Goal: Task Accomplishment & Management: Use online tool/utility

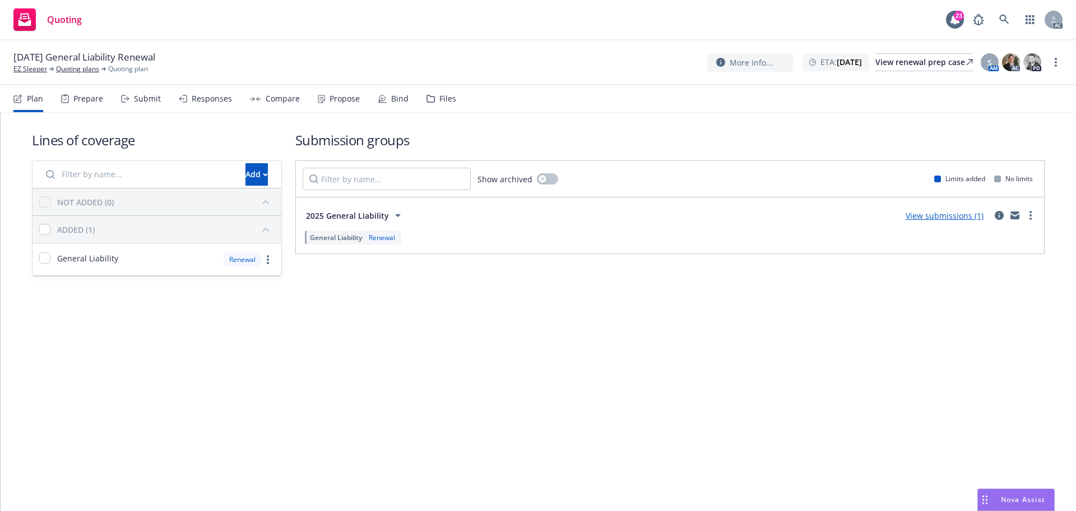
click at [139, 98] on div "Submit" at bounding box center [147, 98] width 27 height 9
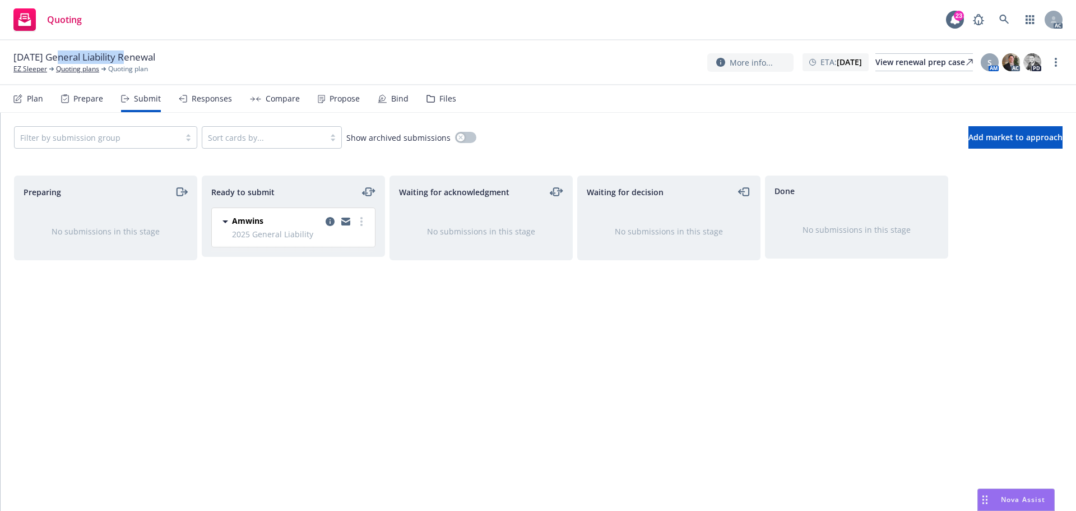
drag, startPoint x: 71, startPoint y: 57, endPoint x: 127, endPoint y: 58, distance: 56.1
click at [127, 58] on span "11/26/25 General Liability Renewal" at bounding box center [84, 56] width 142 height 13
copy span "General Liability"
click at [1057, 65] on circle "more" at bounding box center [1056, 65] width 2 height 2
click at [1001, 91] on link "Copy logging email" at bounding box center [999, 85] width 125 height 22
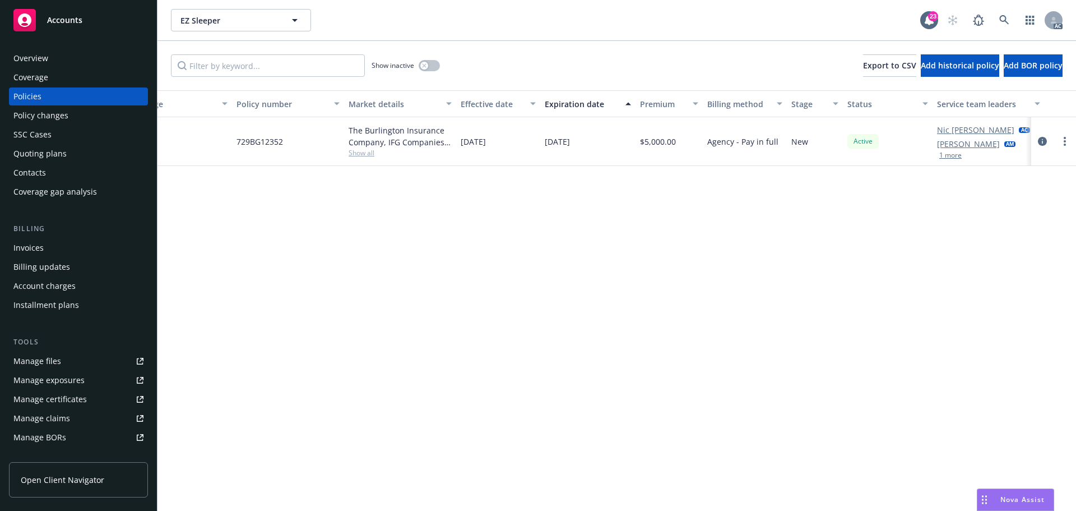
scroll to position [0, 163]
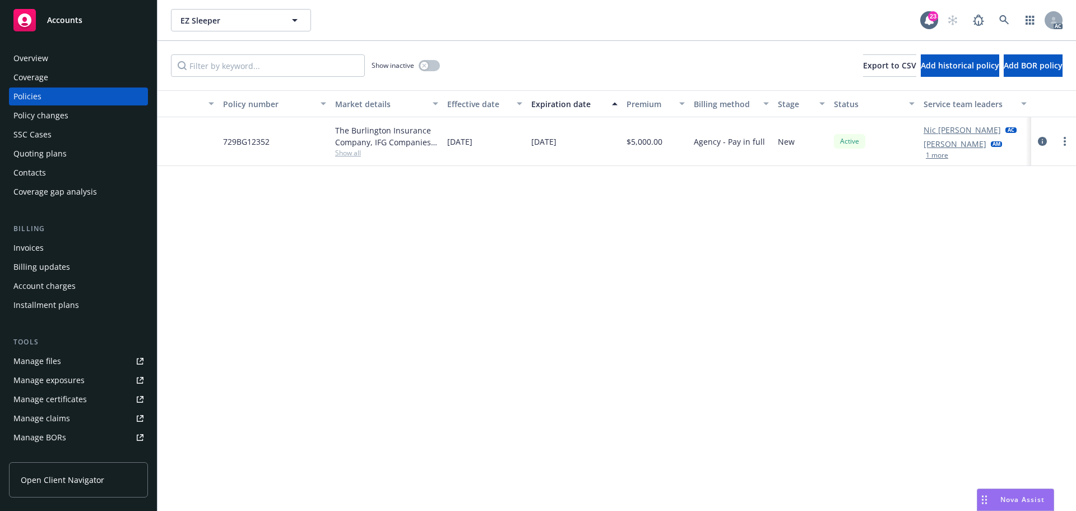
click at [943, 153] on button "1 more" at bounding box center [937, 155] width 22 height 7
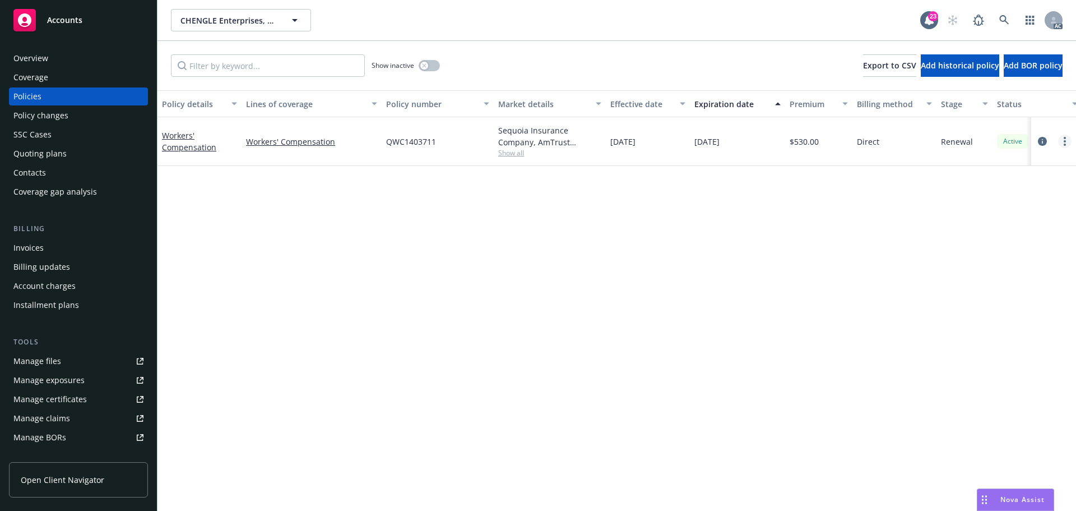
click at [1064, 140] on icon "more" at bounding box center [1065, 141] width 2 height 9
drag, startPoint x: 849, startPoint y: 229, endPoint x: 922, endPoint y: 193, distance: 81.0
click at [848, 229] on div "Policy details Lines of coverage Policy number Market details Effective date Ex…" at bounding box center [617, 300] width 919 height 420
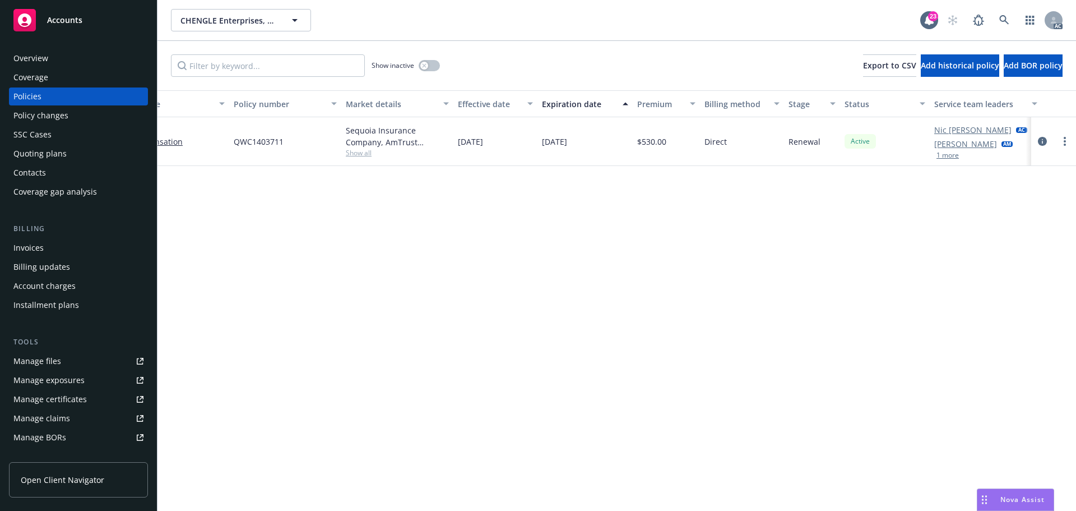
scroll to position [0, 163]
drag, startPoint x: 932, startPoint y: 157, endPoint x: 929, endPoint y: 170, distance: 13.2
click at [932, 157] on button "1 more" at bounding box center [937, 155] width 22 height 7
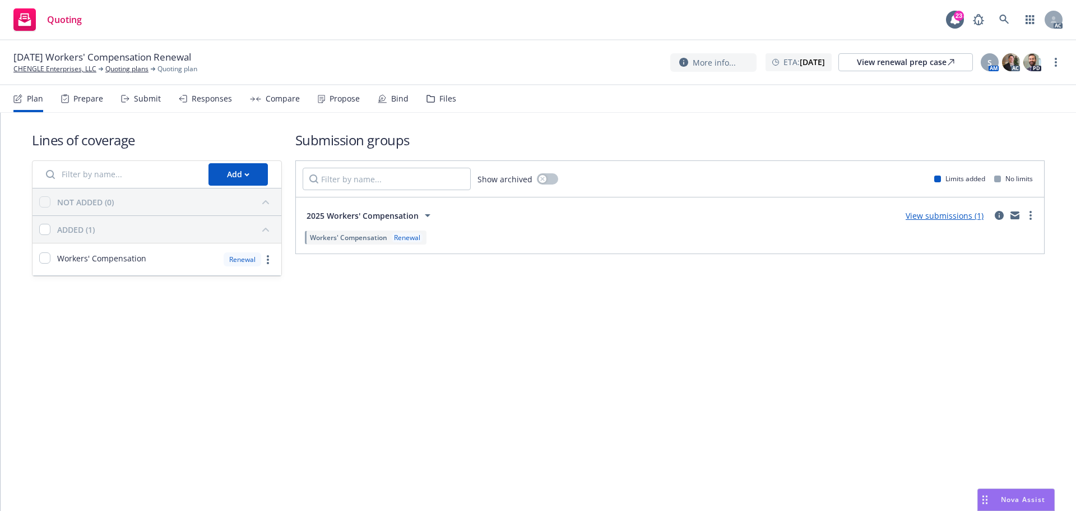
click at [144, 100] on div "Submit" at bounding box center [147, 98] width 27 height 9
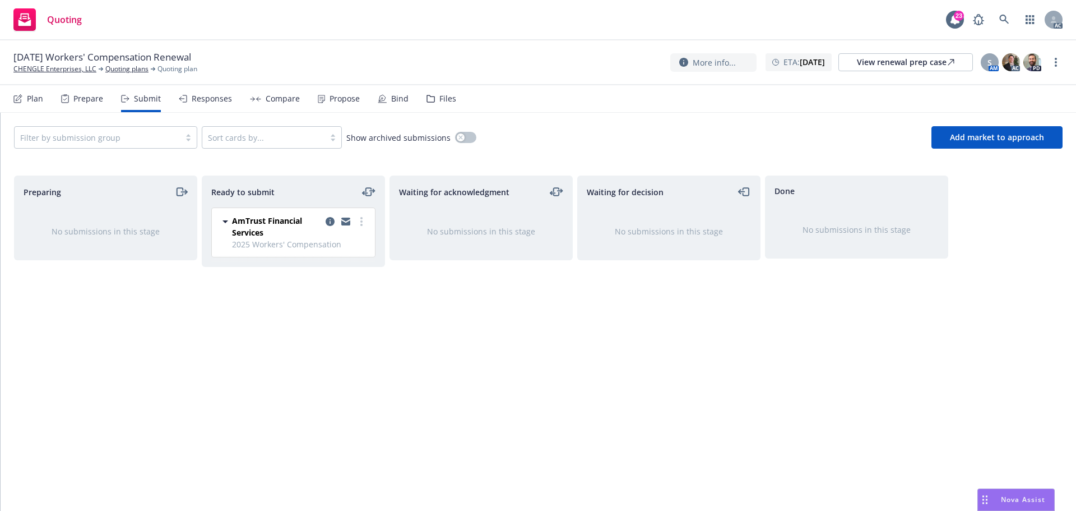
drag, startPoint x: 1054, startPoint y: 60, endPoint x: 1049, endPoint y: 67, distance: 8.6
click at [1054, 60] on link "more" at bounding box center [1055, 61] width 13 height 13
click at [984, 89] on link "Copy logging email" at bounding box center [999, 85] width 125 height 22
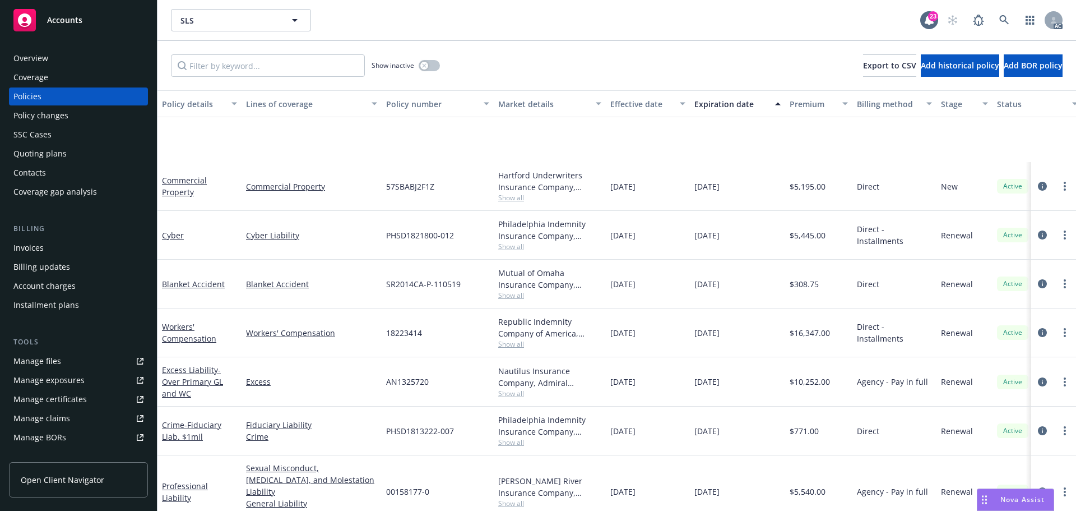
scroll to position [112, 0]
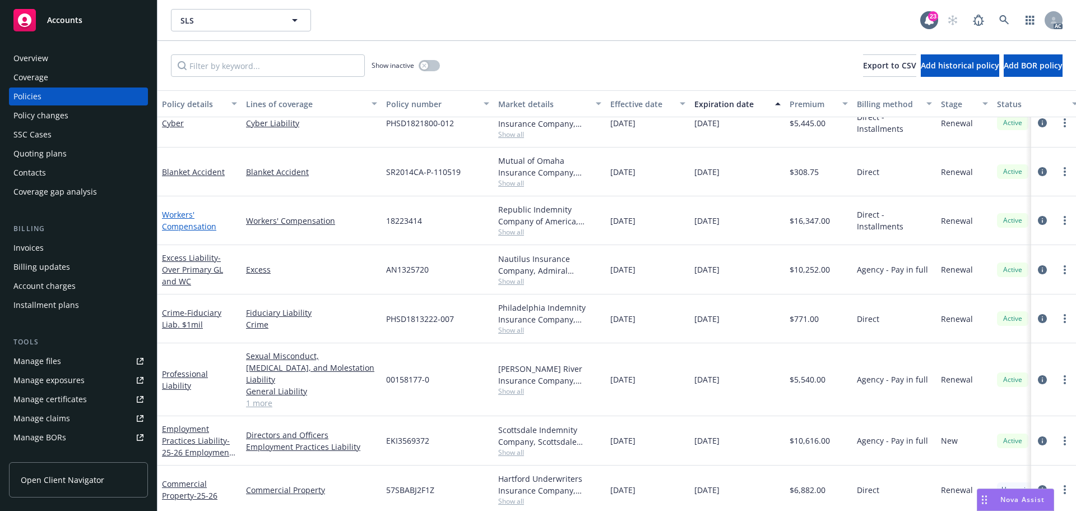
click at [189, 223] on link "Workers' Compensation" at bounding box center [189, 220] width 54 height 22
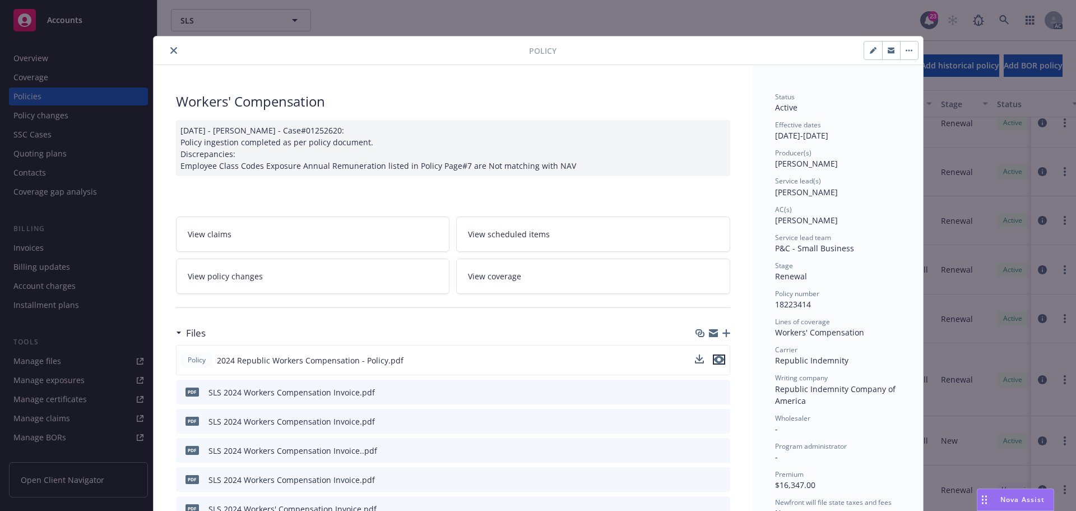
click at [714, 362] on icon "preview file" at bounding box center [719, 359] width 10 height 8
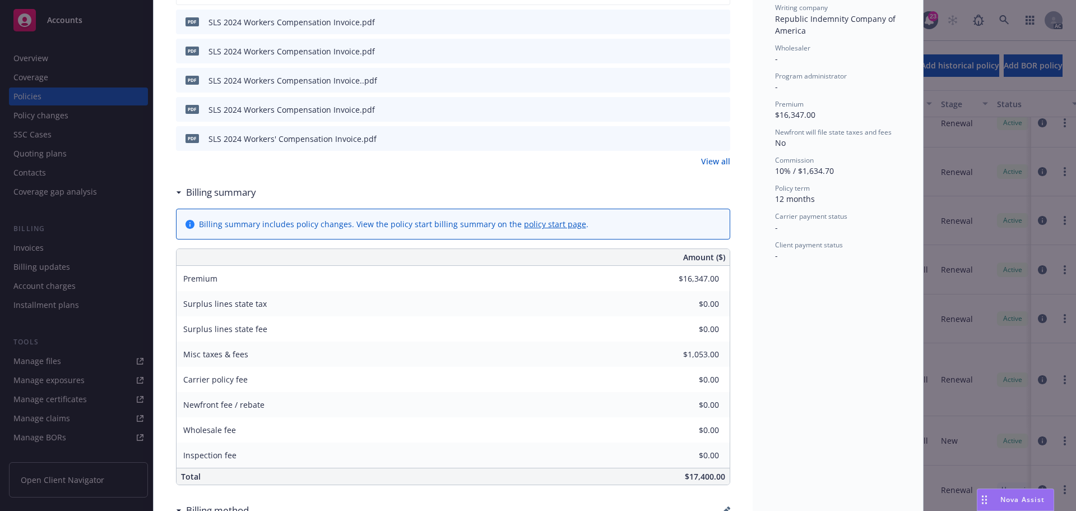
scroll to position [280, 0]
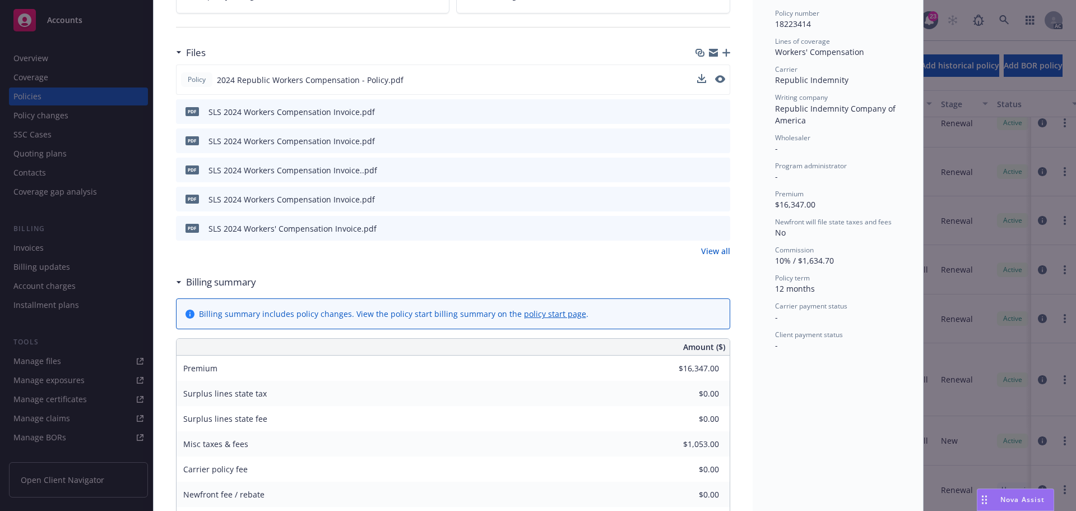
click at [715, 113] on icon "preview file" at bounding box center [720, 111] width 10 height 8
click at [715, 141] on icon "preview file" at bounding box center [720, 140] width 10 height 8
click at [716, 111] on icon "preview file" at bounding box center [720, 111] width 10 height 8
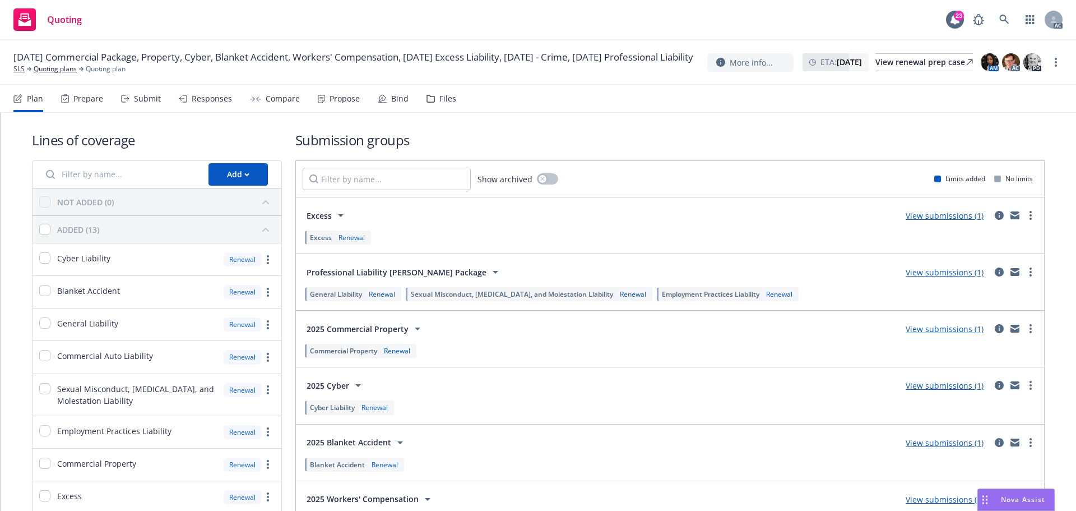
click at [144, 100] on div "Submit" at bounding box center [147, 98] width 27 height 9
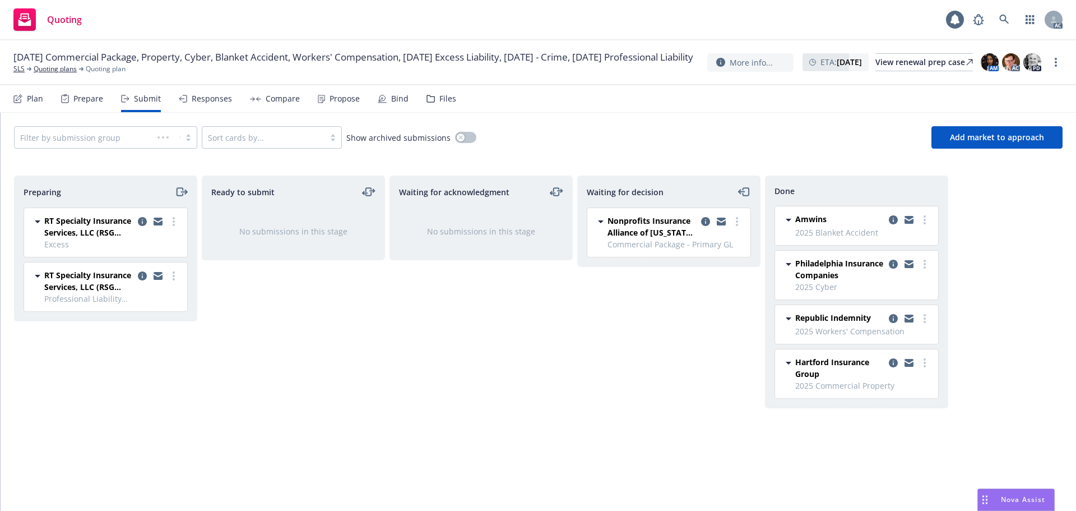
click at [207, 98] on div "Responses" at bounding box center [212, 98] width 40 height 9
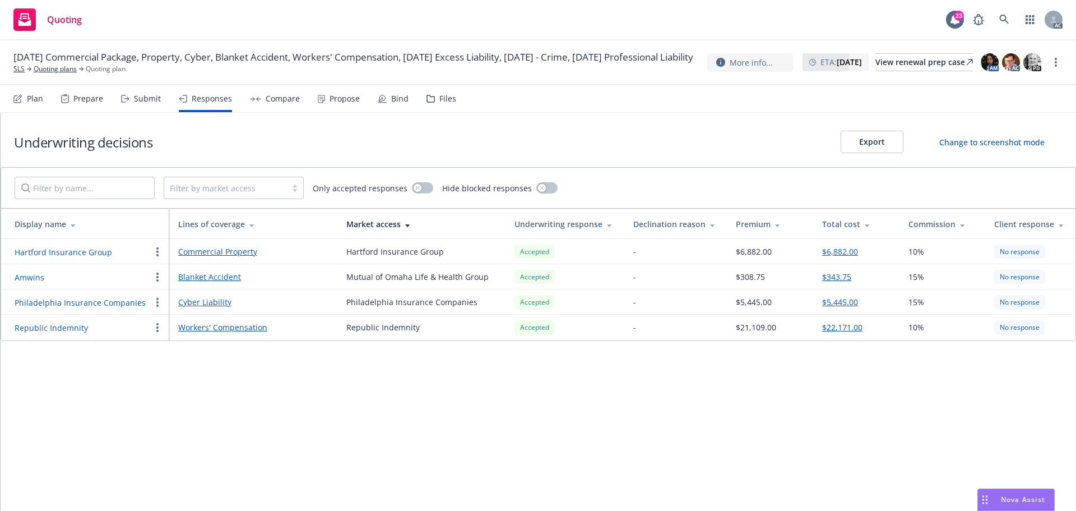
click at [34, 327] on button "Republic Indemnity" at bounding box center [51, 328] width 73 height 12
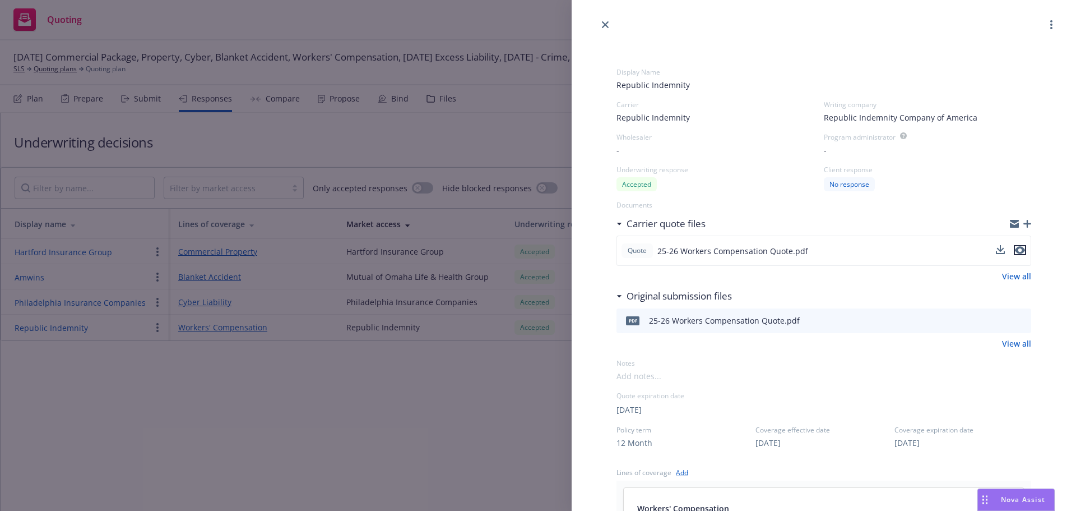
click at [1016, 249] on icon "preview file" at bounding box center [1020, 251] width 10 height 8
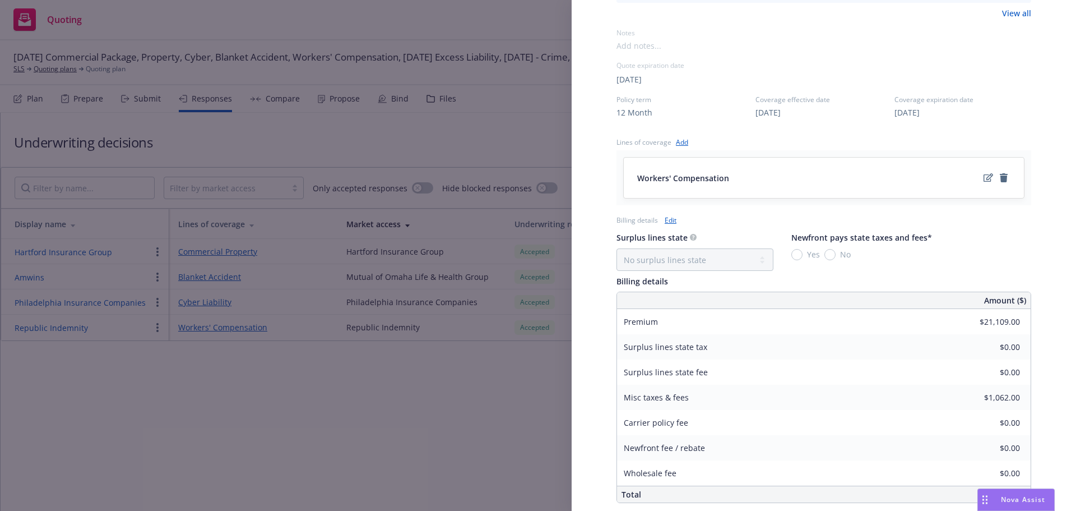
scroll to position [336, 0]
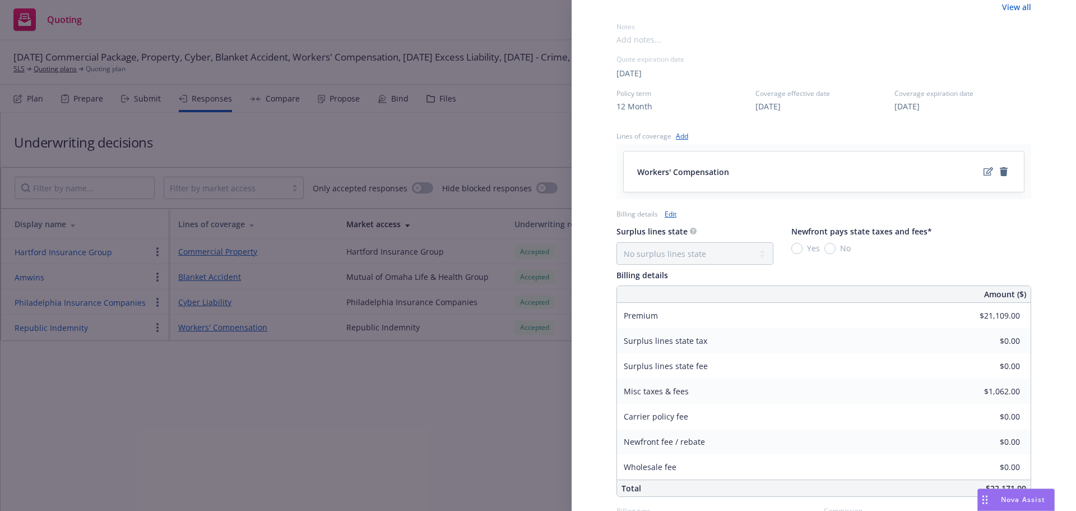
drag, startPoint x: 260, startPoint y: 366, endPoint x: 249, endPoint y: 317, distance: 49.8
click at [260, 358] on div "Display Name Republic Indemnity Carrier Republic Indemnity Writing company Repu…" at bounding box center [538, 255] width 1076 height 511
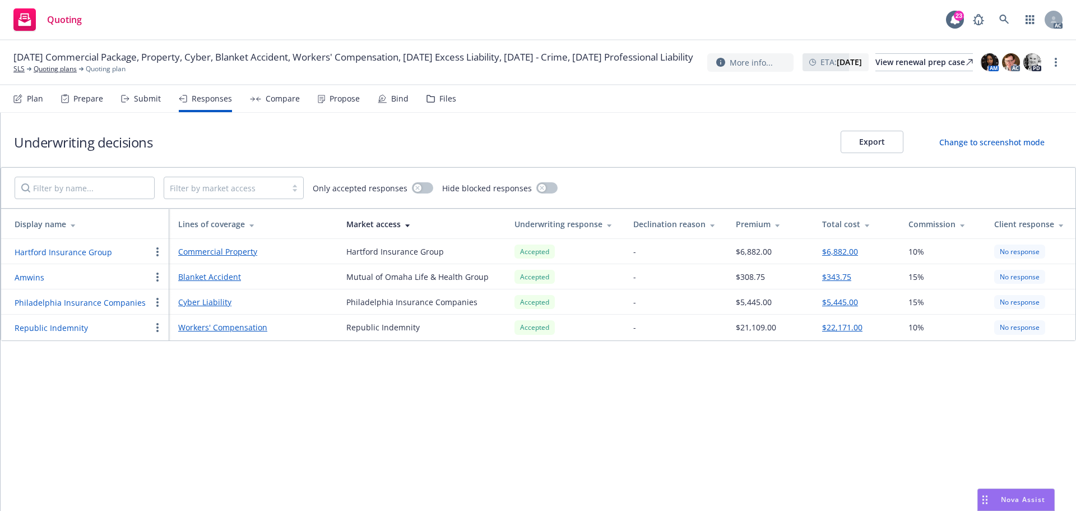
click at [332, 102] on div "Propose" at bounding box center [345, 98] width 30 height 9
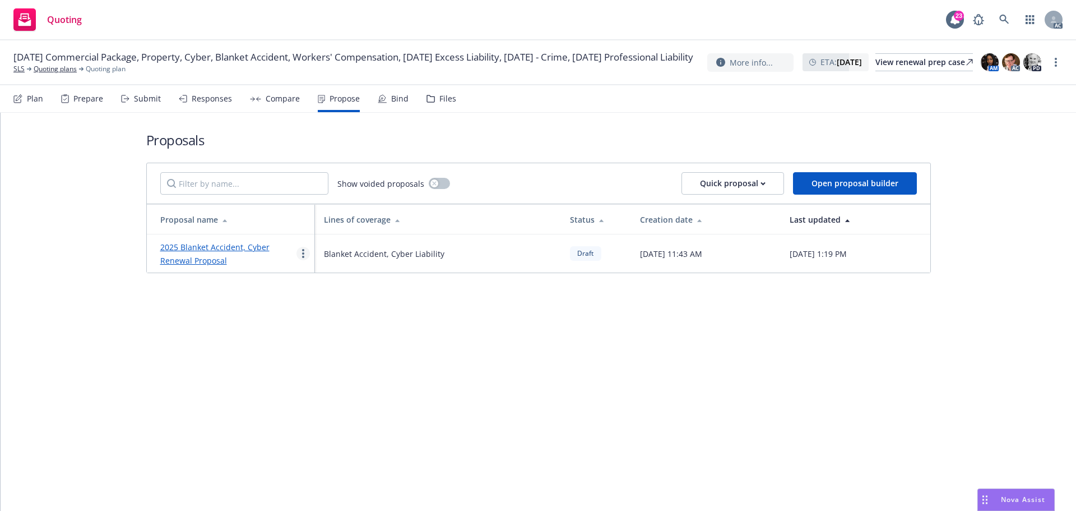
click at [302, 251] on circle "more" at bounding box center [303, 250] width 2 height 2
click at [340, 376] on link "See client view" at bounding box center [347, 370] width 100 height 22
click at [193, 94] on div "Responses" at bounding box center [212, 98] width 40 height 9
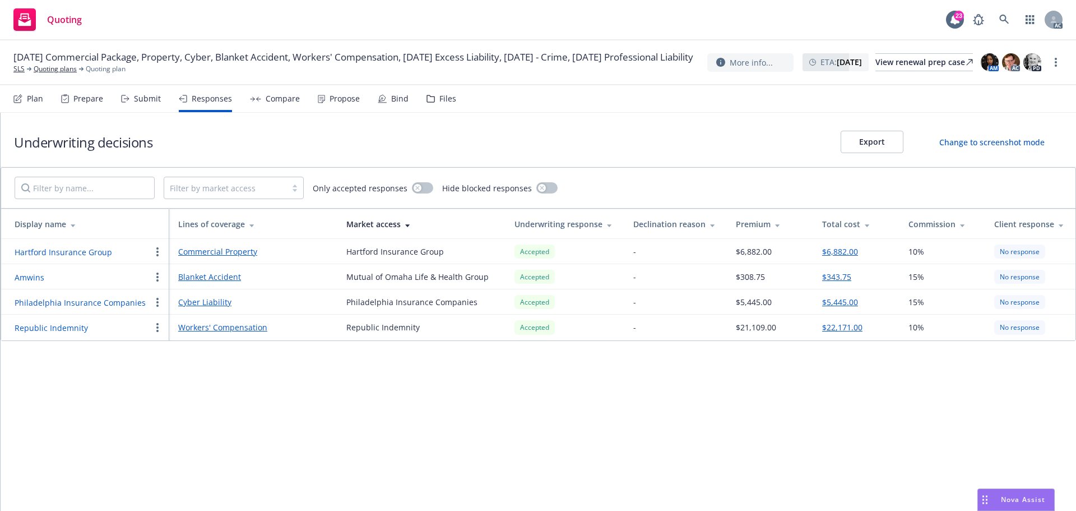
click at [53, 330] on button "Republic Indemnity" at bounding box center [51, 328] width 73 height 12
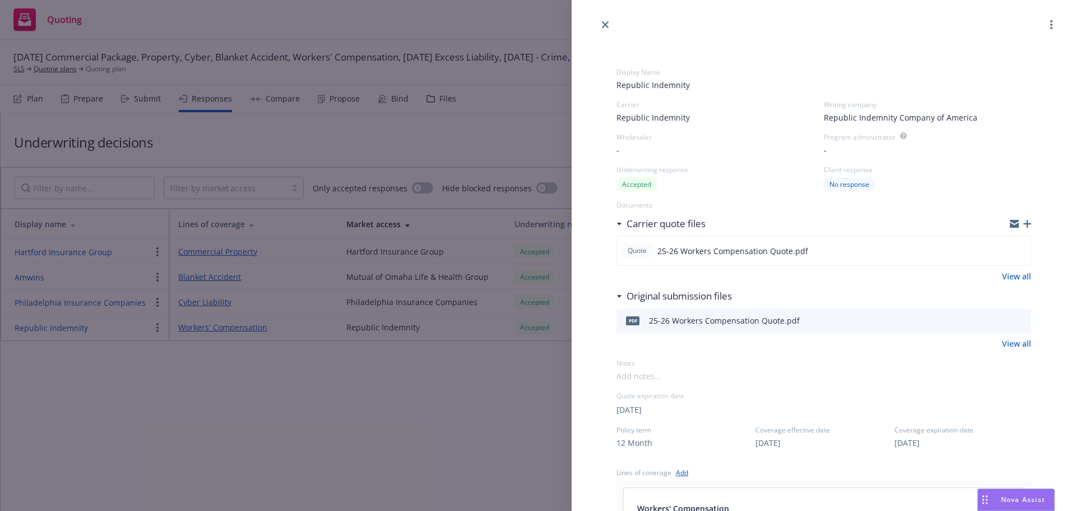
scroll to position [224, 0]
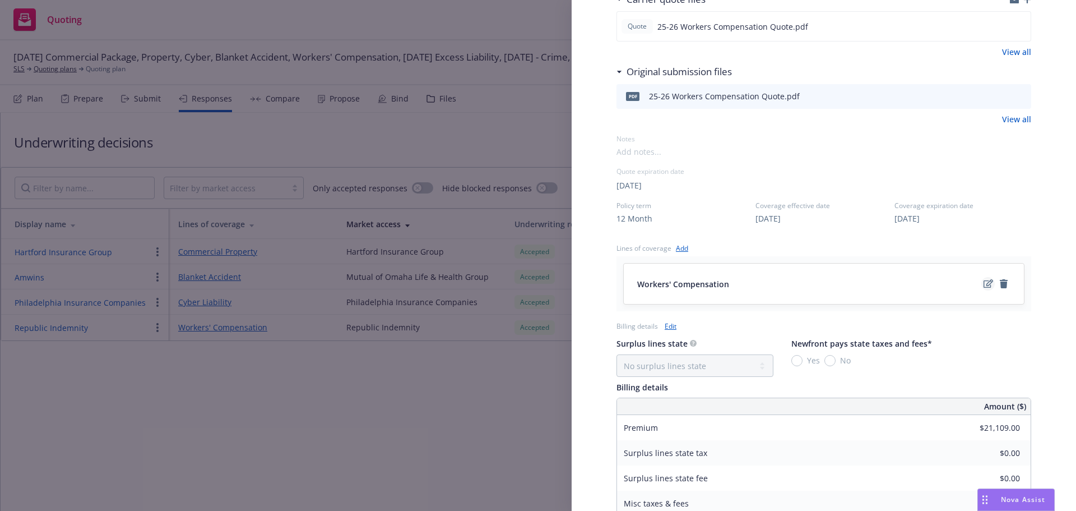
click at [984, 284] on icon "edit" at bounding box center [989, 283] width 10 height 9
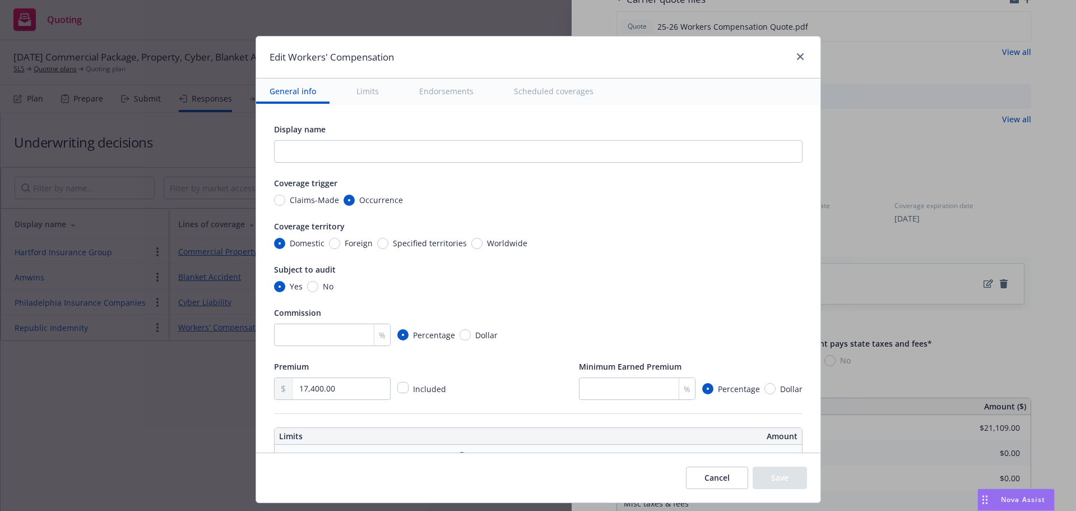
click at [517, 92] on button "Scheduled coverages" at bounding box center [554, 90] width 107 height 25
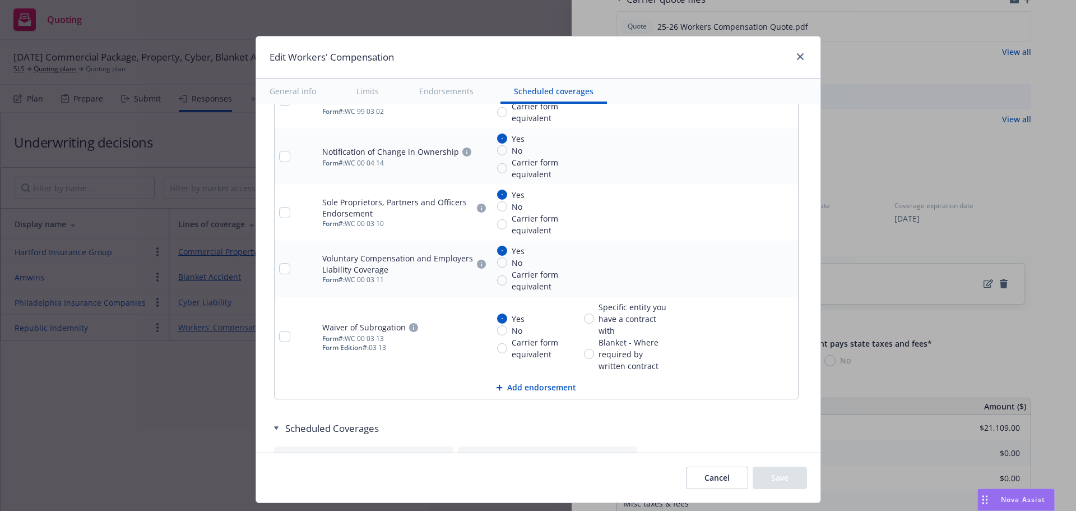
scroll to position [1312, 0]
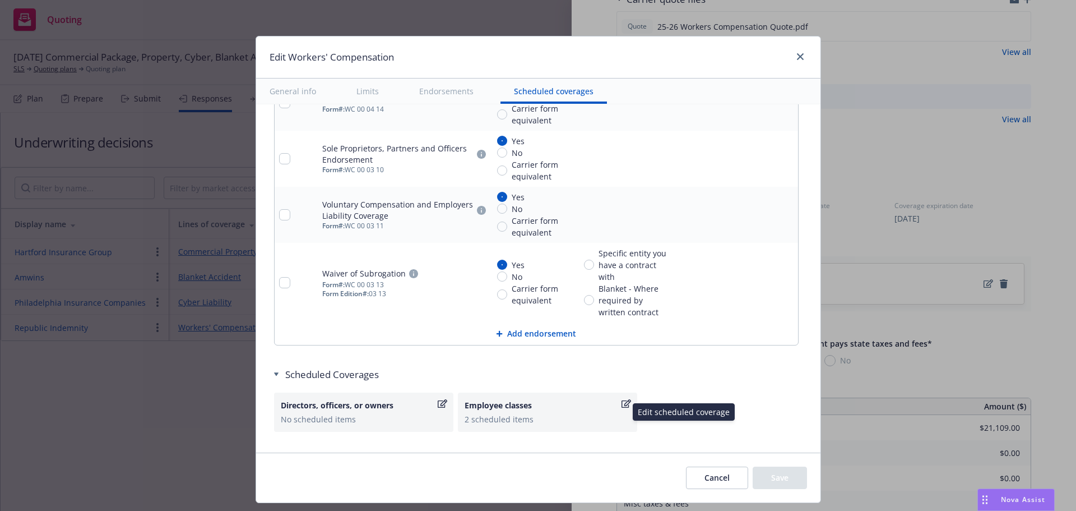
click at [494, 414] on div "2 scheduled items" at bounding box center [548, 419] width 166 height 12
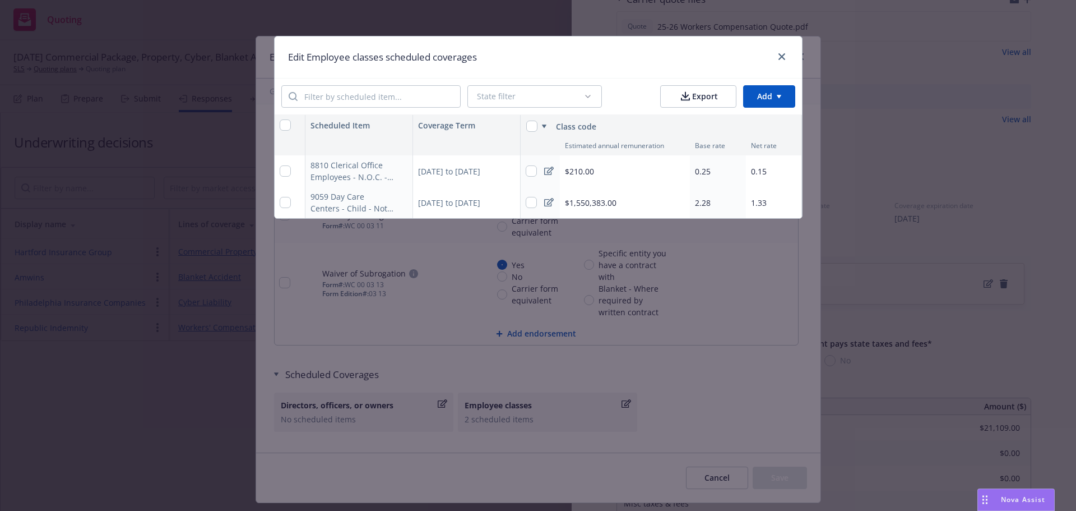
click at [783, 64] on div at bounding box center [780, 57] width 18 height 15
click at [781, 61] on link "close" at bounding box center [781, 56] width 13 height 13
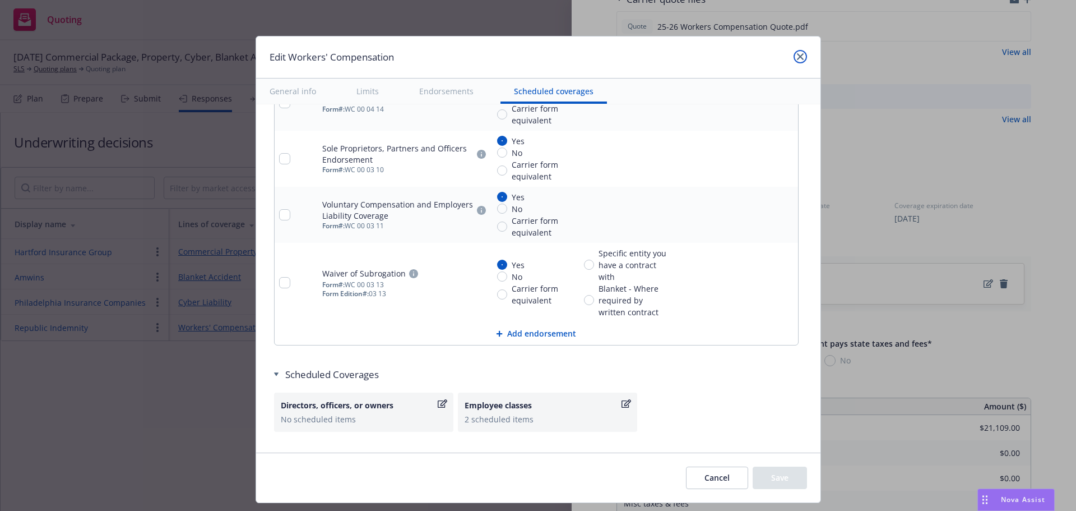
drag, startPoint x: 798, startPoint y: 56, endPoint x: 588, endPoint y: 11, distance: 214.5
click at [797, 56] on icon "close" at bounding box center [800, 56] width 7 height 7
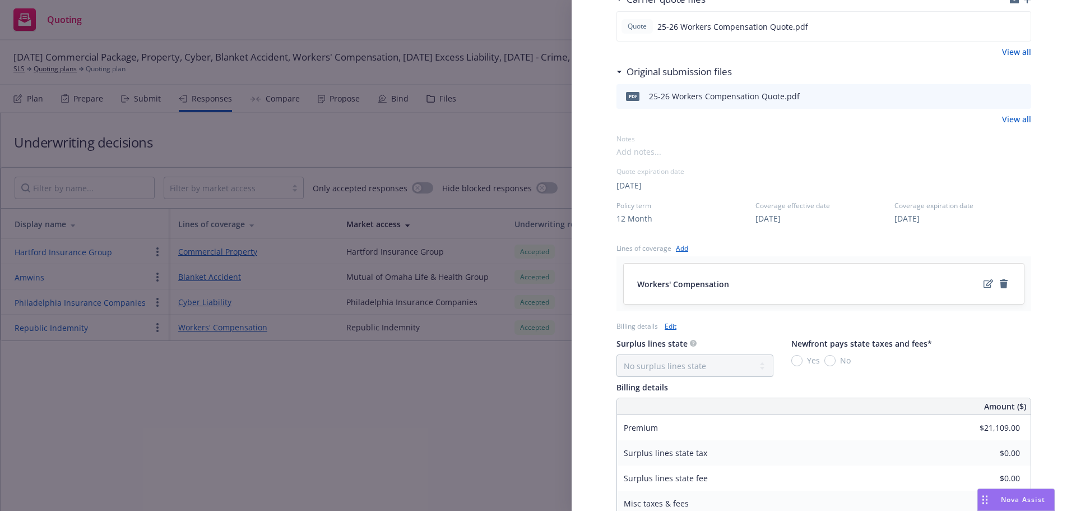
click at [376, 385] on div "Display Name Republic Indemnity Carrier Republic Indemnity Writing company Repu…" at bounding box center [538, 255] width 1076 height 511
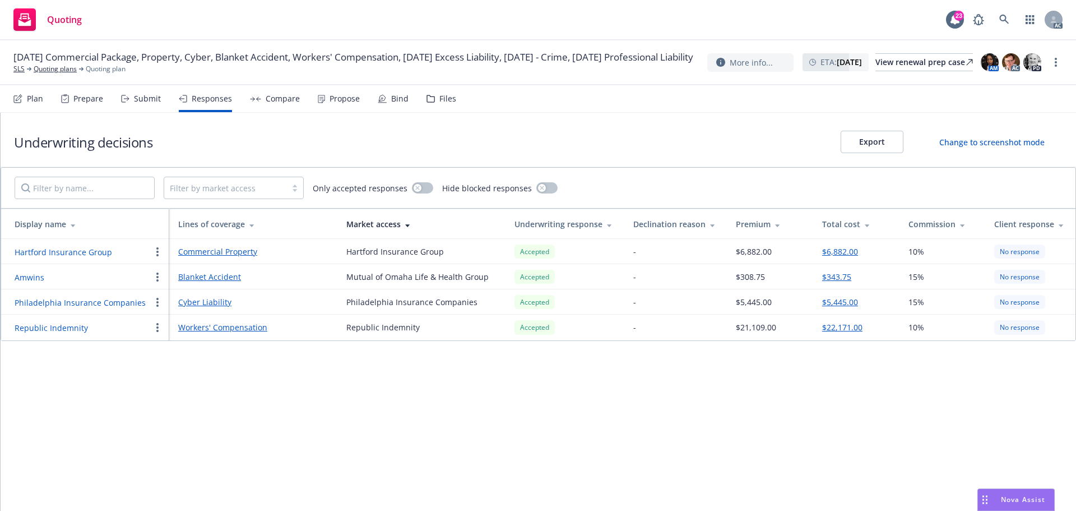
click at [59, 326] on button "Republic Indemnity" at bounding box center [51, 328] width 73 height 12
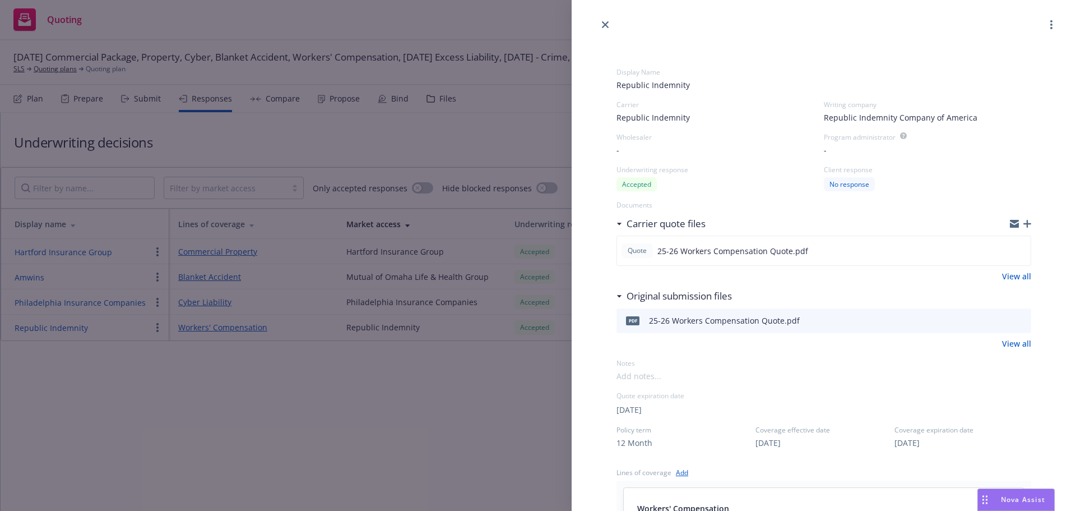
drag, startPoint x: 318, startPoint y: 366, endPoint x: 564, endPoint y: 76, distance: 380.6
click at [320, 362] on div "Display Name Republic Indemnity Carrier Republic Indemnity Writing company Repu…" at bounding box center [538, 255] width 1076 height 511
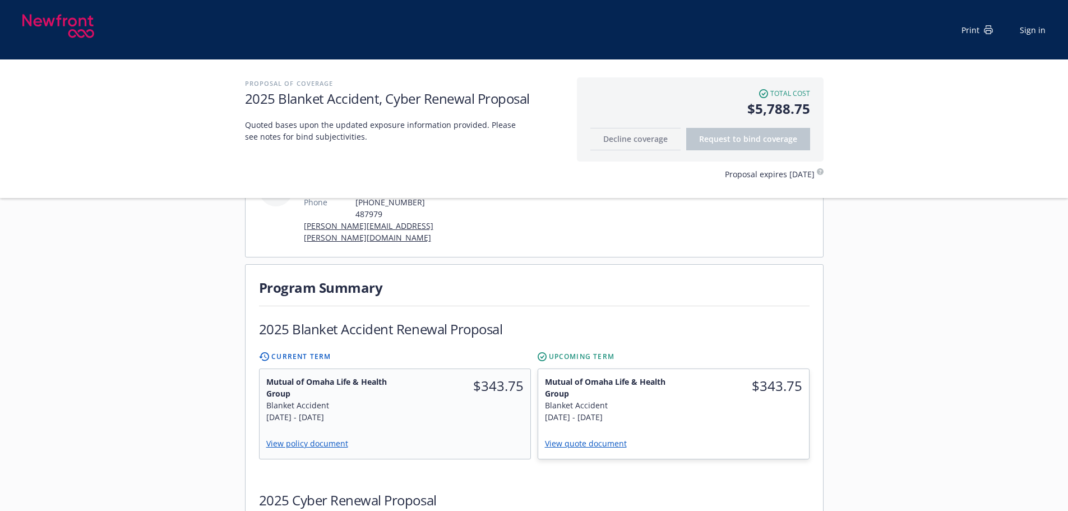
scroll to position [392, 0]
